Goal: Information Seeking & Learning: Learn about a topic

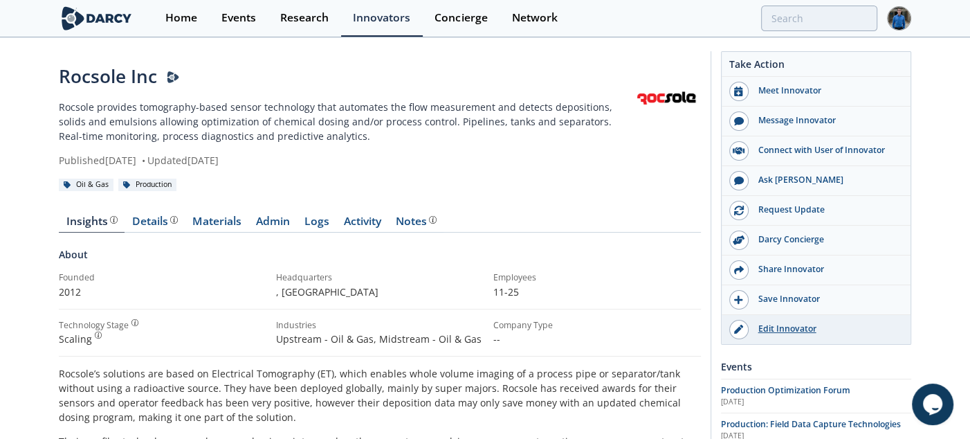
click at [780, 329] on div "Edit Innovator" at bounding box center [825, 328] width 155 height 12
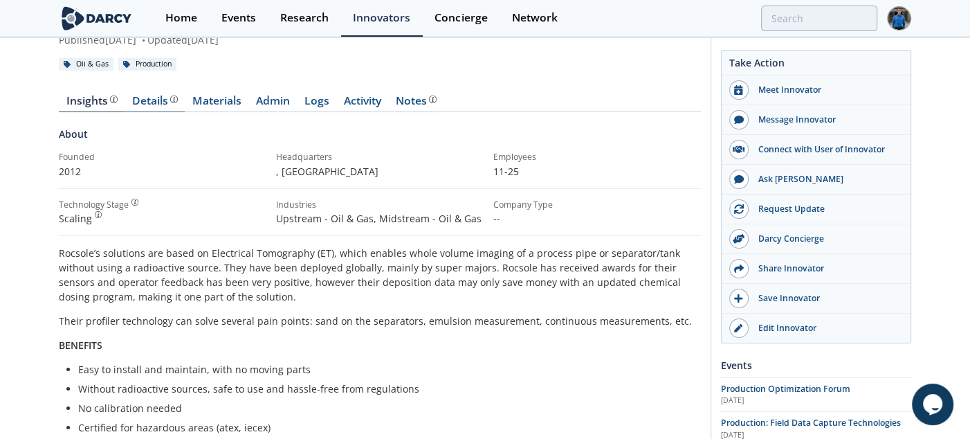
scroll to position [119, 0]
click at [165, 104] on div "Details" at bounding box center [155, 102] width 46 height 11
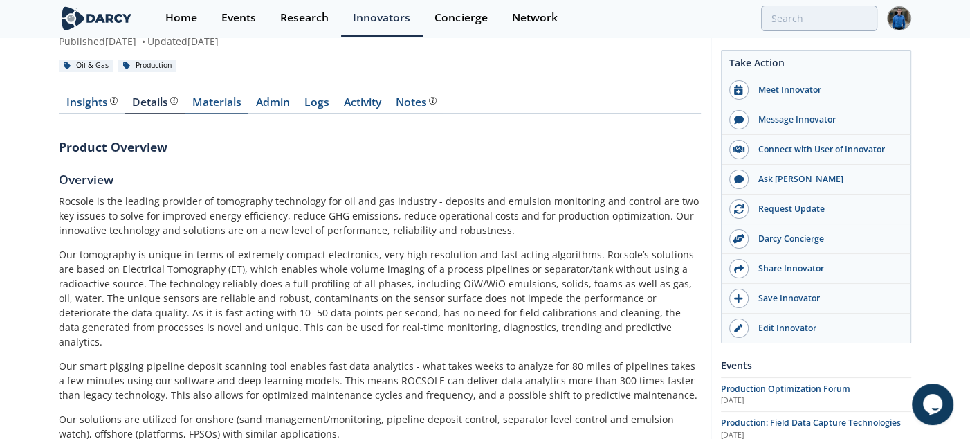
click at [223, 101] on link "Materials" at bounding box center [217, 105] width 64 height 17
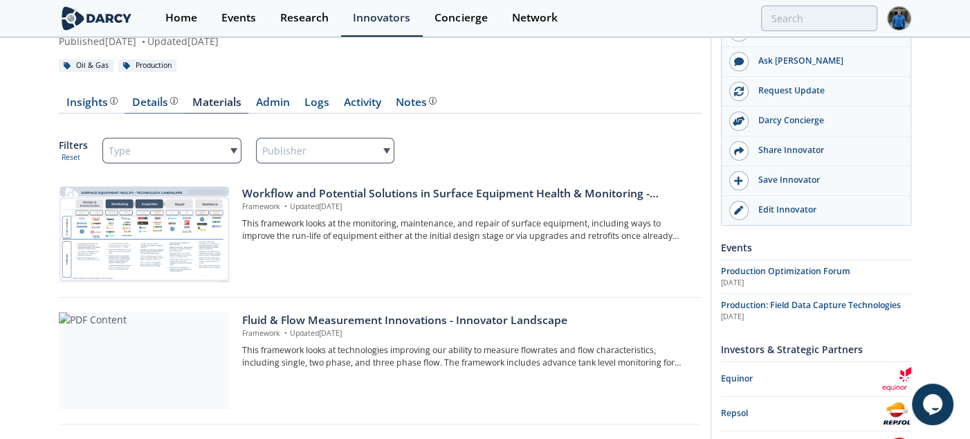
click at [149, 99] on div "Details Product overview, business model, technology and applications as added …" at bounding box center [155, 102] width 46 height 11
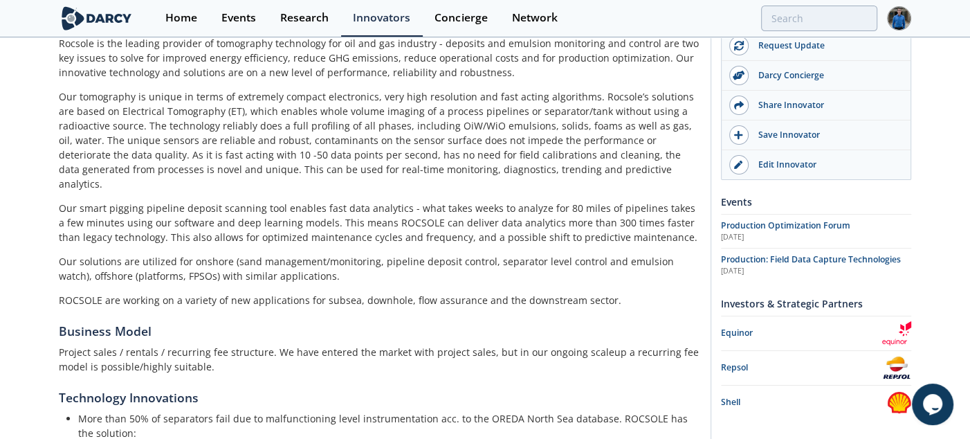
click at [260, 101] on p "Our tomography is unique in terms of extremely compact electronics, very high r…" at bounding box center [380, 140] width 642 height 102
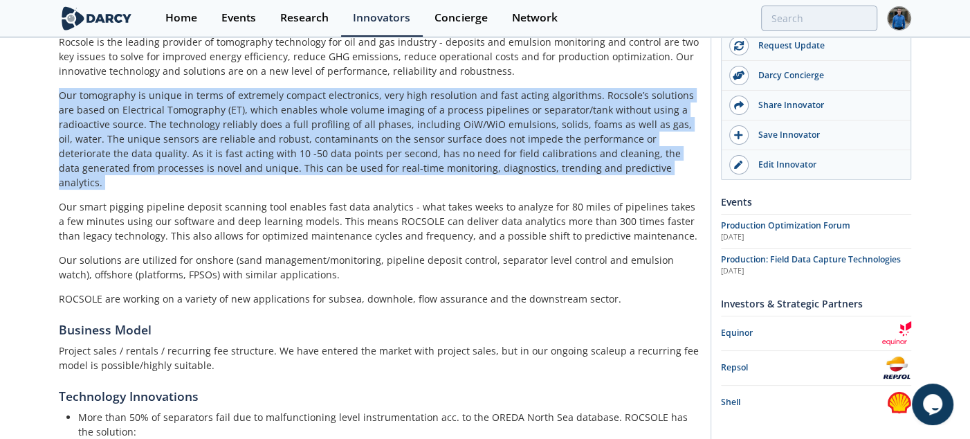
click at [295, 134] on p "Our tomography is unique in terms of extremely compact electronics, very high r…" at bounding box center [380, 139] width 642 height 102
